Goal: Information Seeking & Learning: Learn about a topic

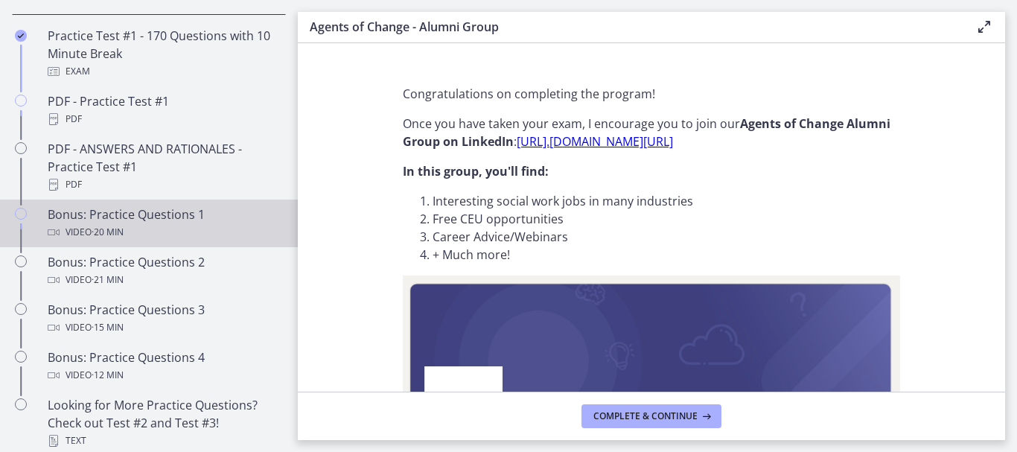
scroll to position [822, 0]
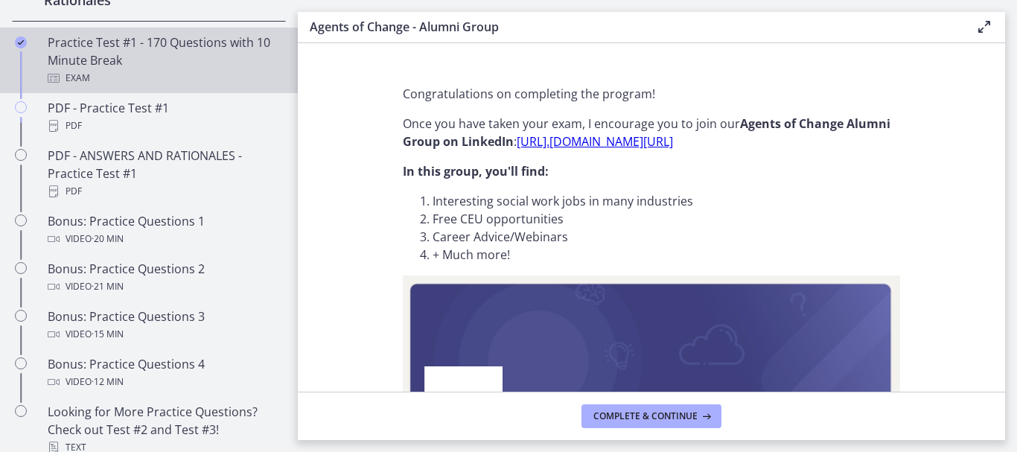
click at [136, 79] on div "Practice Test #1 - 170 Questions with 10 Minute Break Exam" at bounding box center [164, 60] width 232 height 54
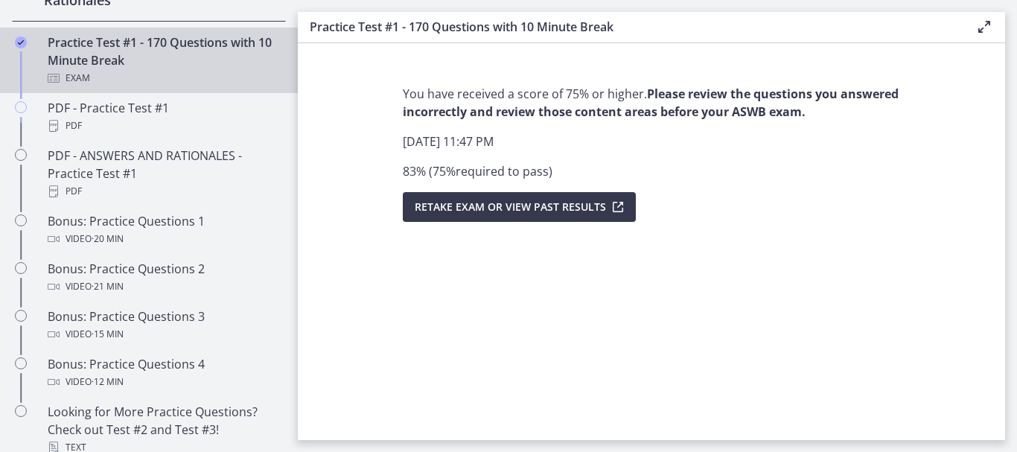
click at [57, 84] on icon "Chapters" at bounding box center [54, 78] width 12 height 12
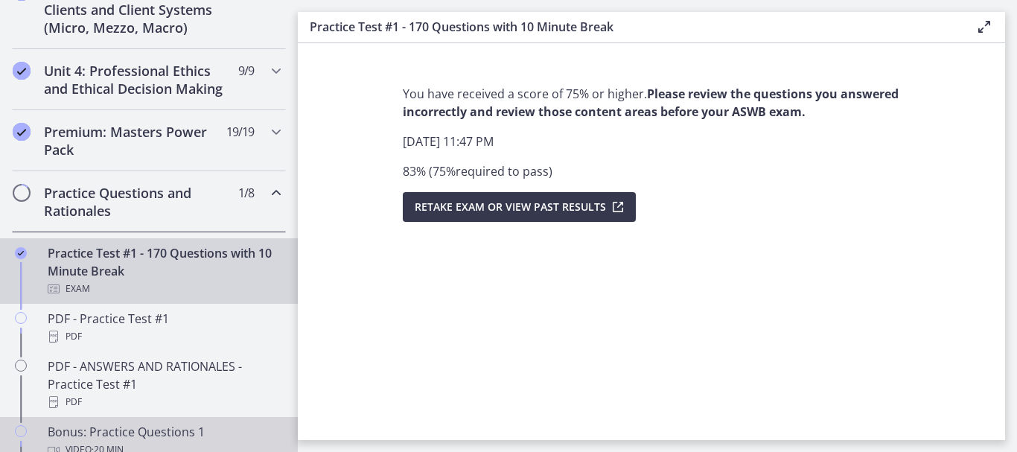
scroll to position [598, 0]
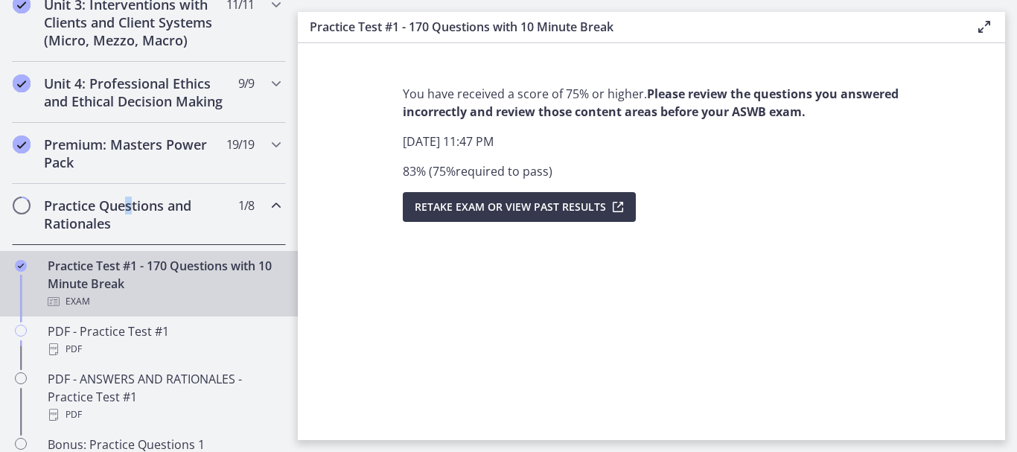
click at [130, 222] on h2 "Practice Questions and Rationales" at bounding box center [135, 214] width 182 height 36
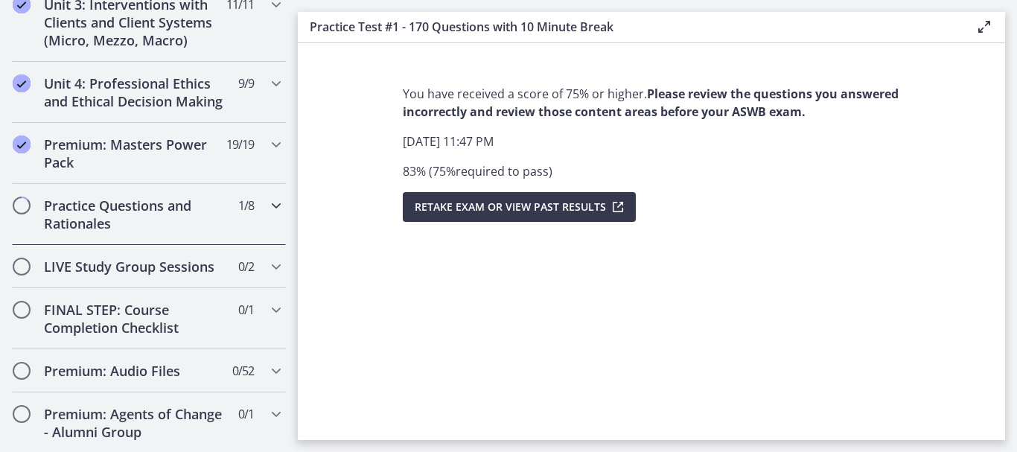
click at [121, 226] on h2 "Practice Questions and Rationales" at bounding box center [135, 214] width 182 height 36
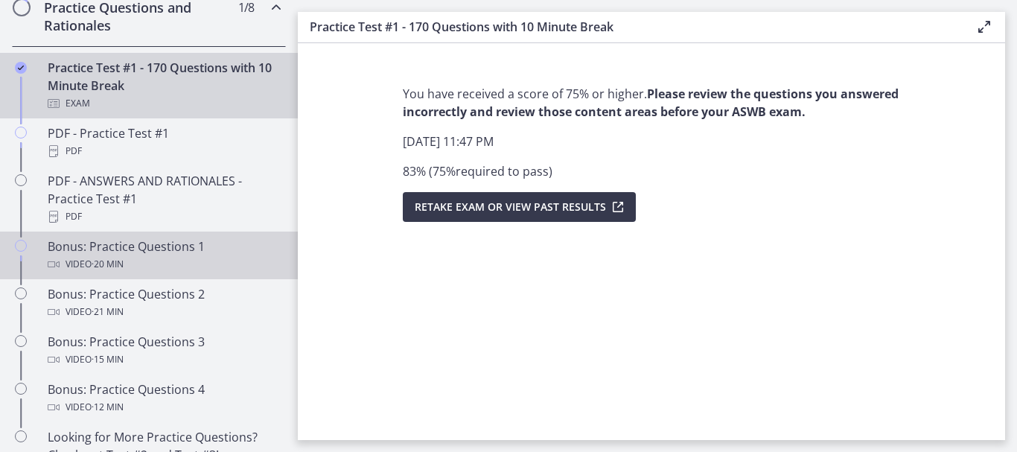
scroll to position [822, 0]
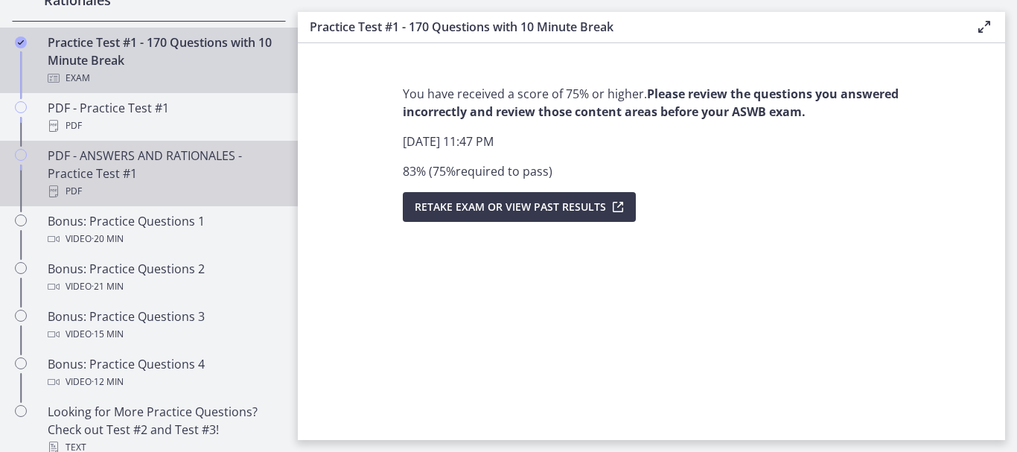
click at [171, 181] on div "PDF - ANSWERS AND RATIONALES - Practice Test #1 PDF" at bounding box center [164, 174] width 232 height 54
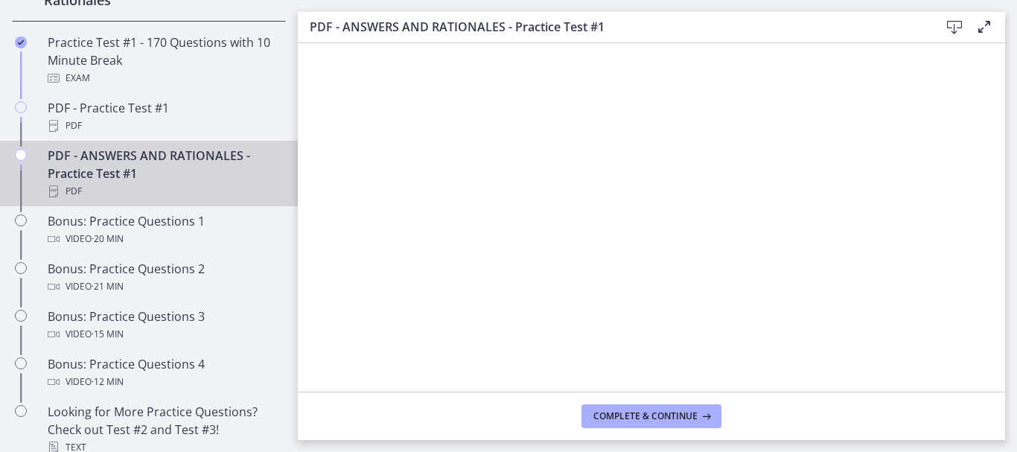
click at [950, 28] on icon at bounding box center [954, 28] width 18 height 18
